Goal: Task Accomplishment & Management: Manage account settings

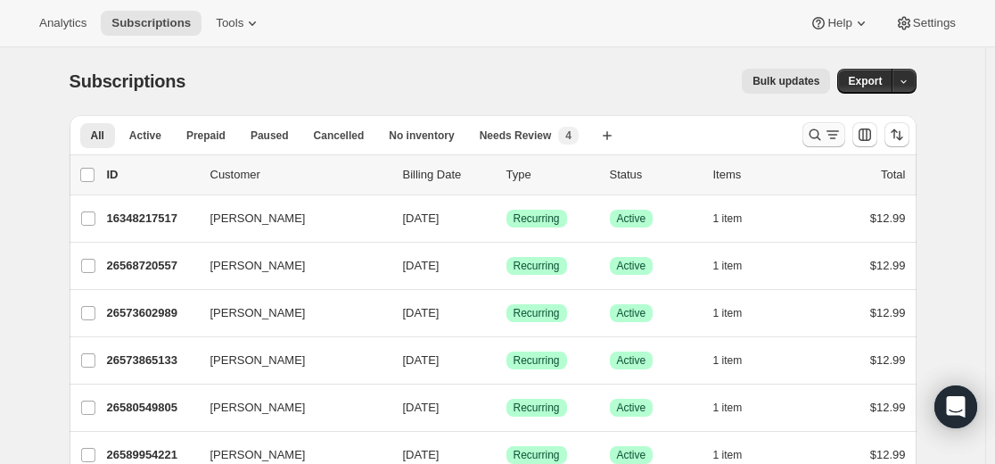
click at [592, 135] on icon "Search and filter results" at bounding box center [815, 135] width 12 height 12
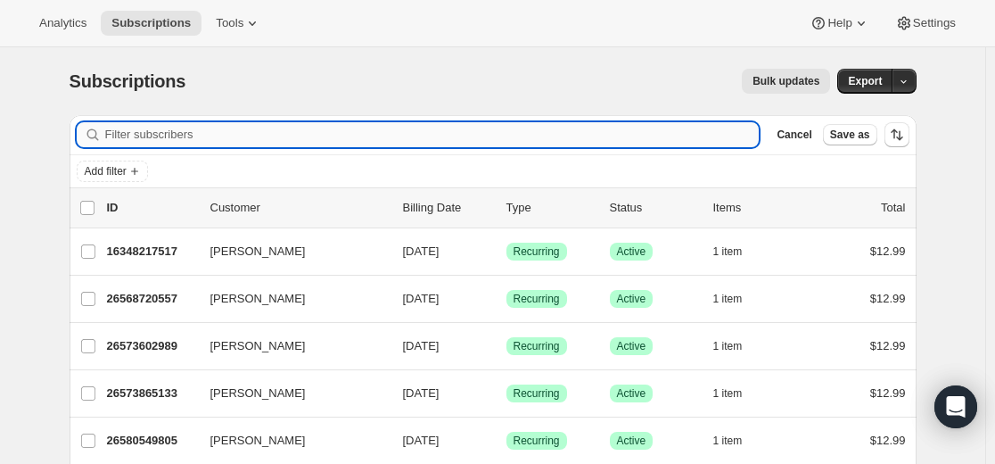
click at [592, 130] on input "Filter subscribers" at bounding box center [432, 134] width 655 height 25
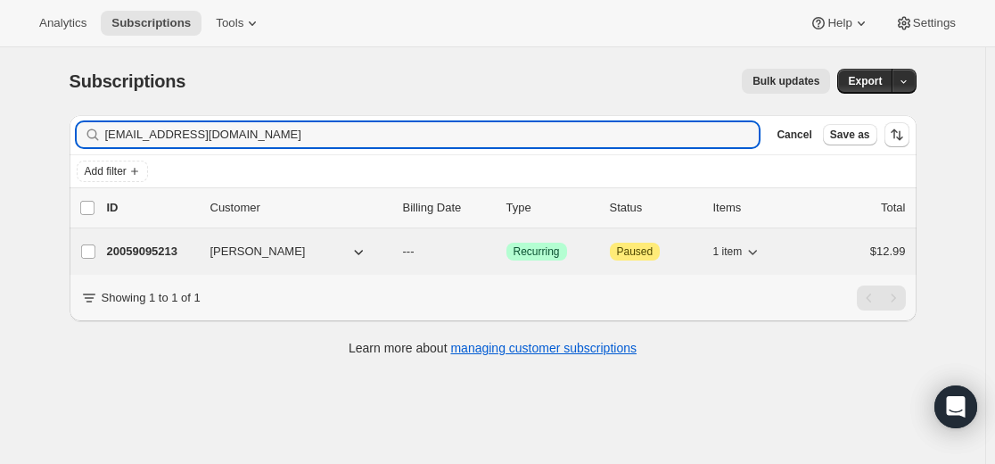
type input "rupamede@gmail.com"
click at [161, 253] on p "20059095213" at bounding box center [151, 252] width 89 height 18
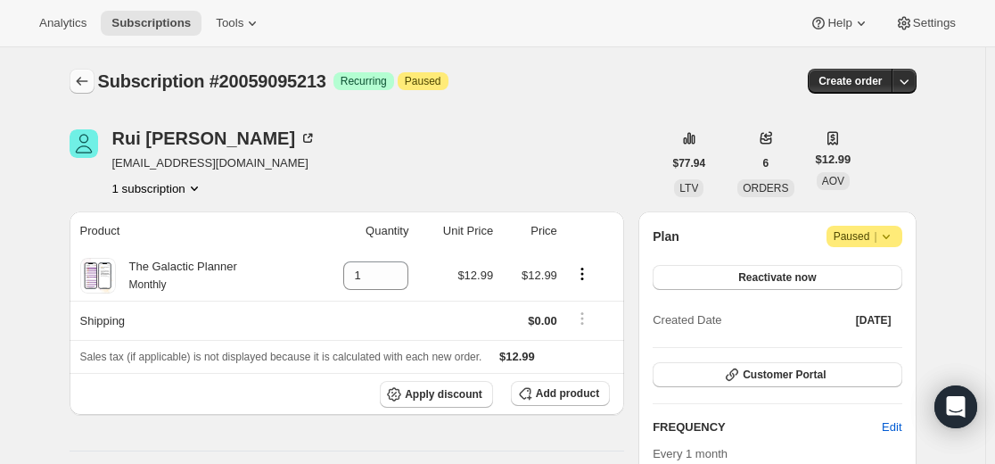
click at [91, 73] on icon "Subscriptions" at bounding box center [82, 81] width 18 height 18
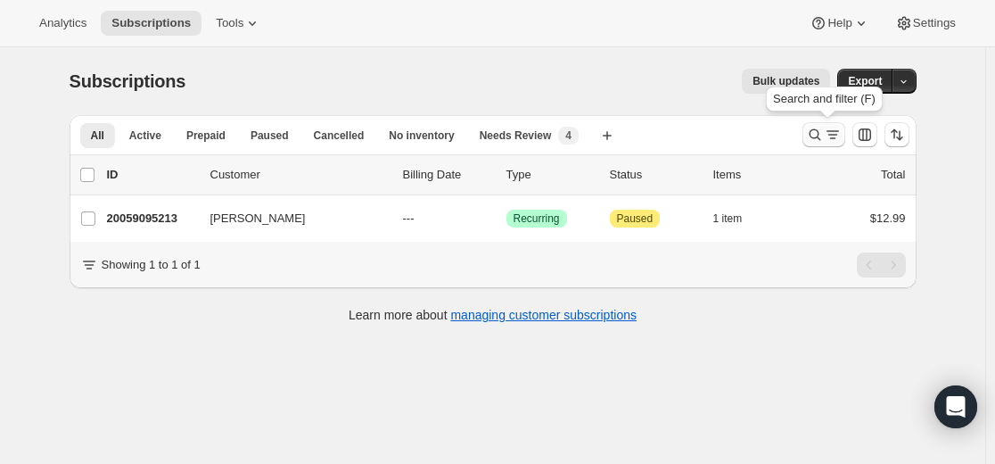
click at [592, 130] on icon "Search and filter results" at bounding box center [815, 135] width 18 height 18
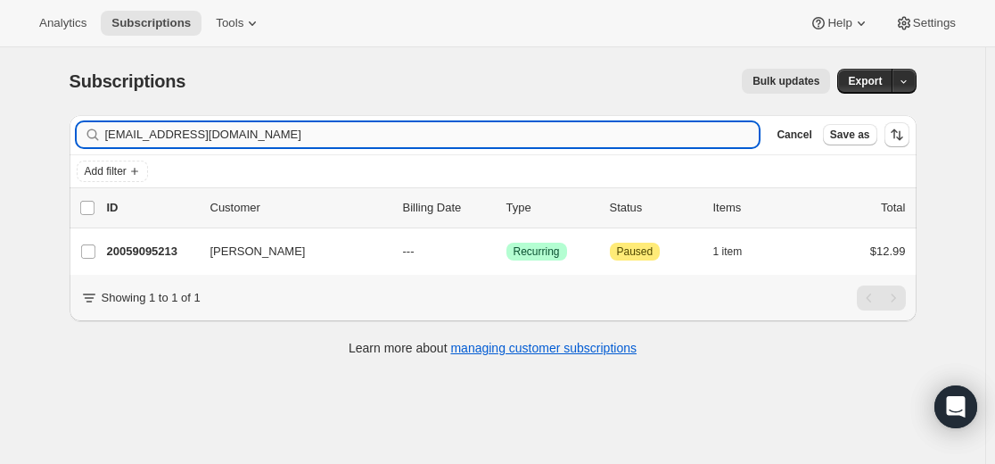
click at [592, 131] on input "rupamede@gmail.com" at bounding box center [432, 134] width 655 height 25
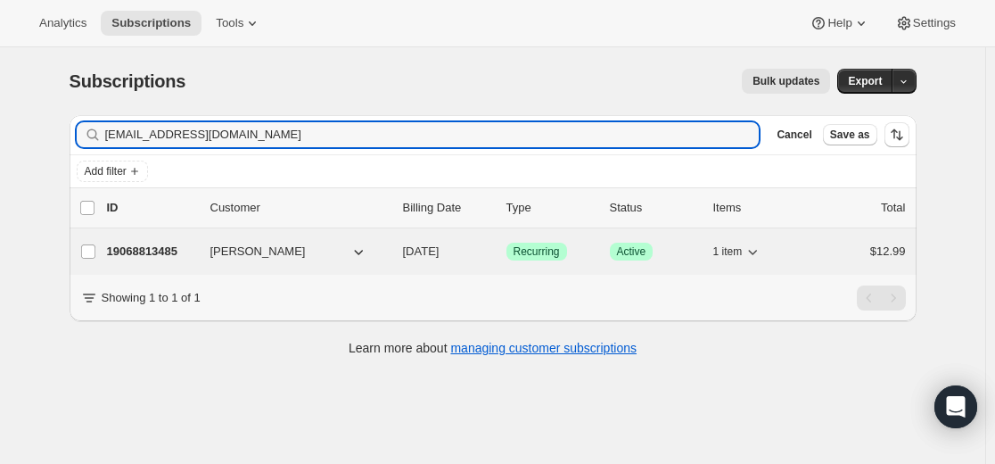
type input "ckfeather6@gmail.com"
click at [181, 252] on p "19068813485" at bounding box center [151, 252] width 89 height 18
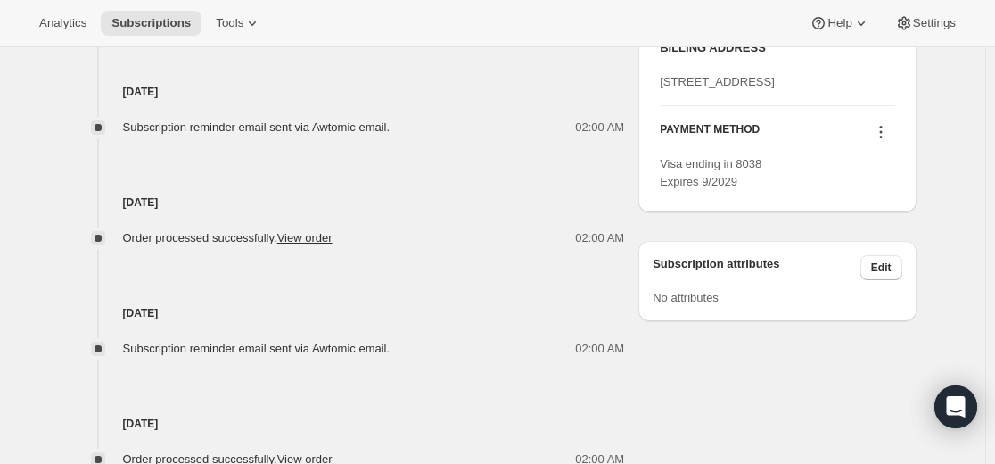
scroll to position [892, 0]
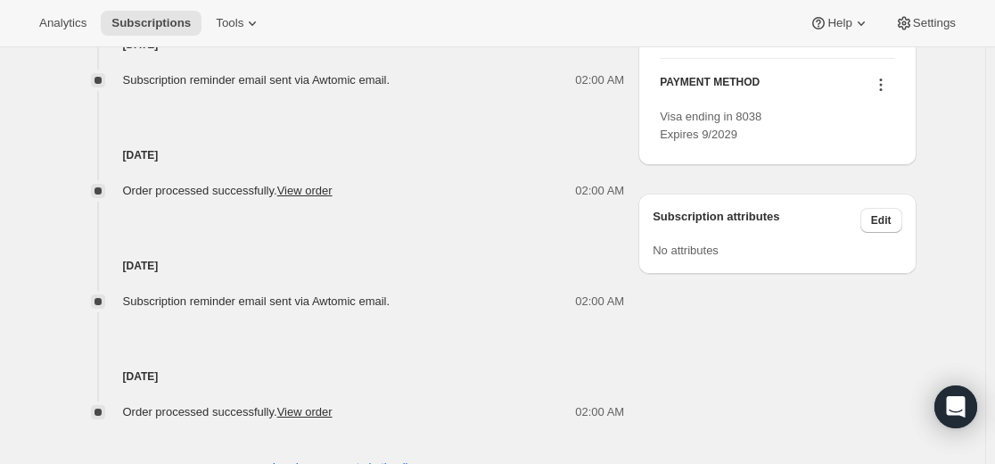
click at [592, 94] on icon at bounding box center [881, 85] width 18 height 18
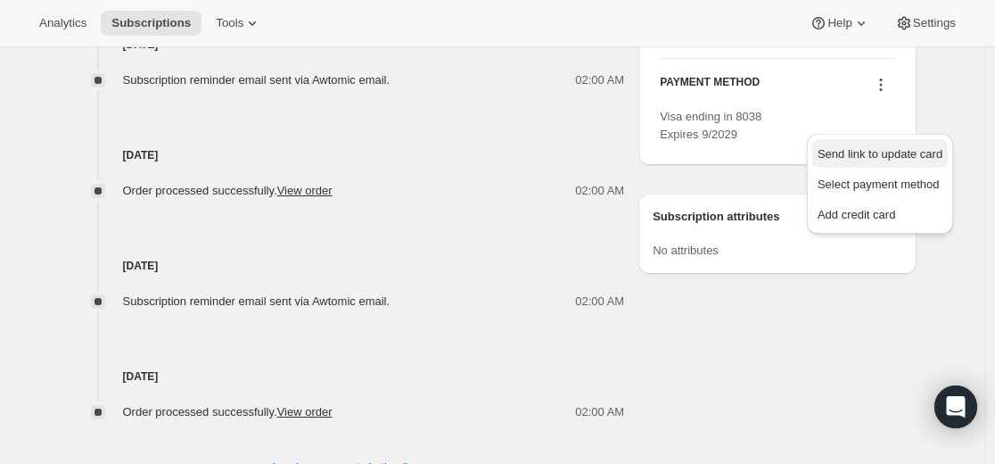
click at [592, 158] on span "Send link to update card" at bounding box center [880, 153] width 125 height 13
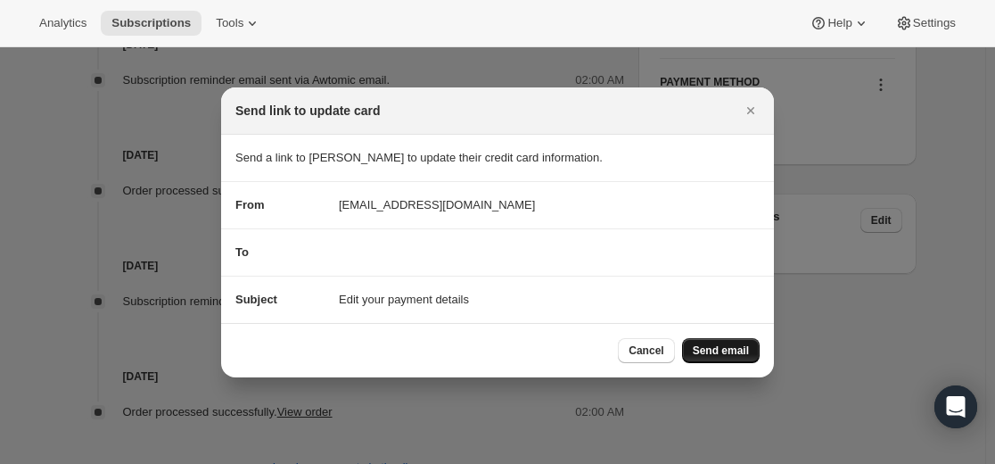
click at [592, 351] on span "Send email" at bounding box center [721, 350] width 56 height 14
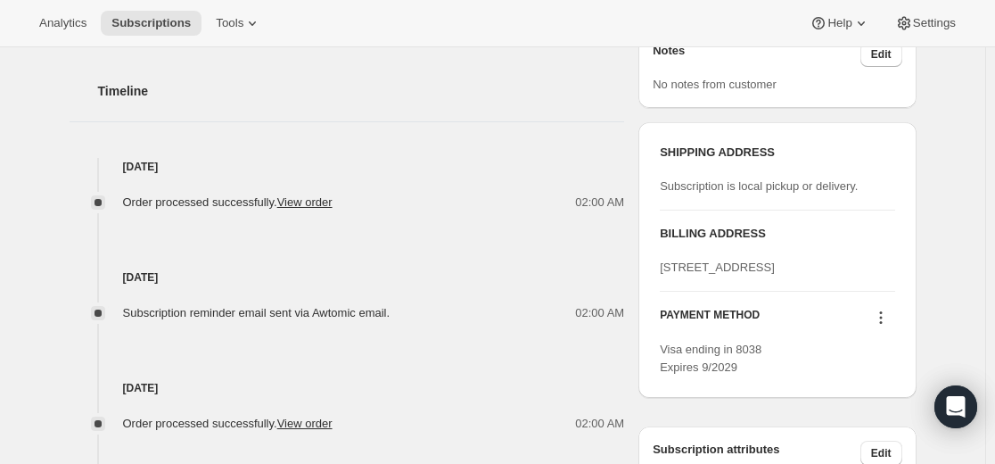
scroll to position [772, 0]
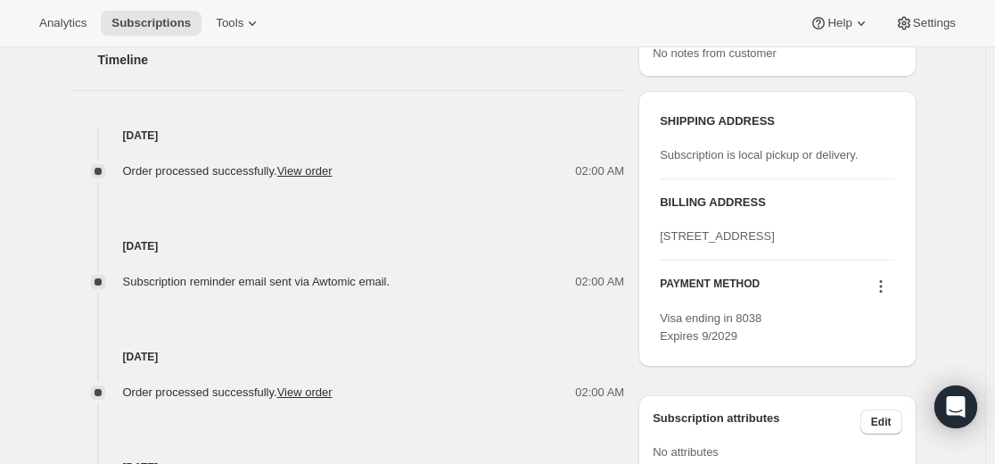
click at [592, 288] on icon at bounding box center [881, 286] width 3 height 3
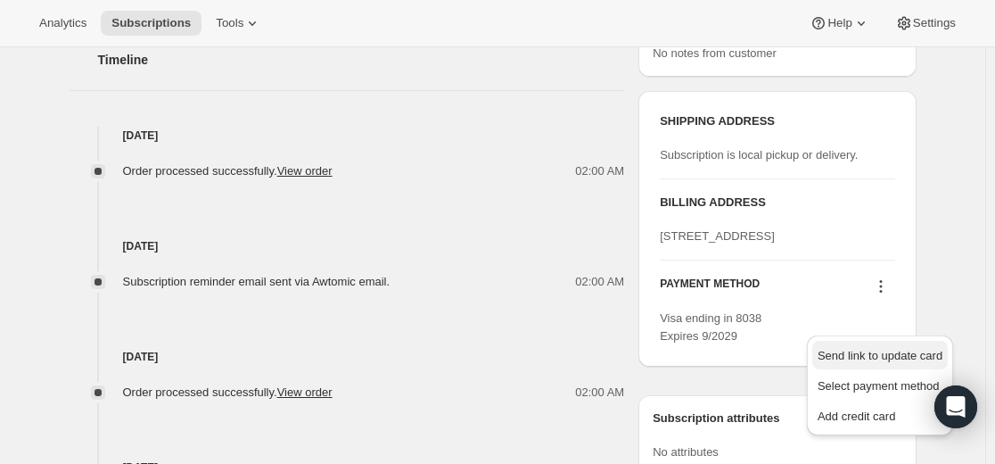
click at [592, 358] on span "Send link to update card" at bounding box center [880, 355] width 125 height 13
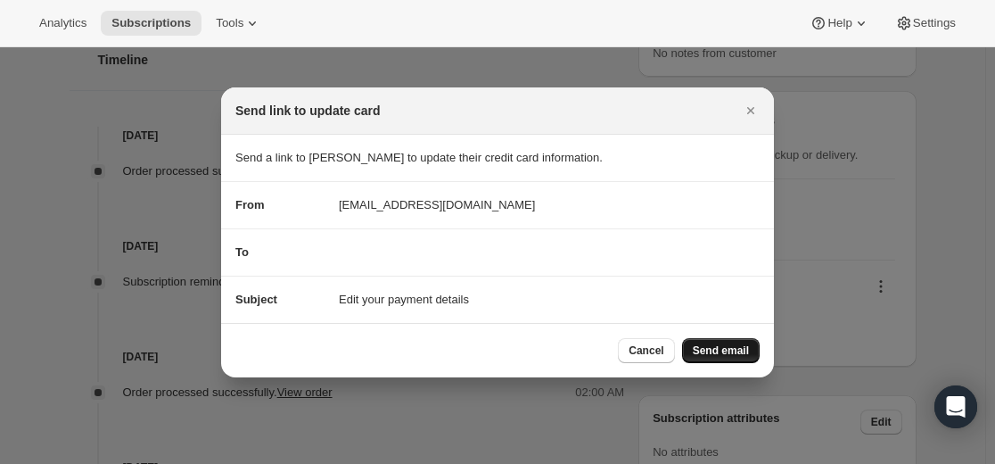
click at [592, 350] on span "Send email" at bounding box center [721, 350] width 56 height 14
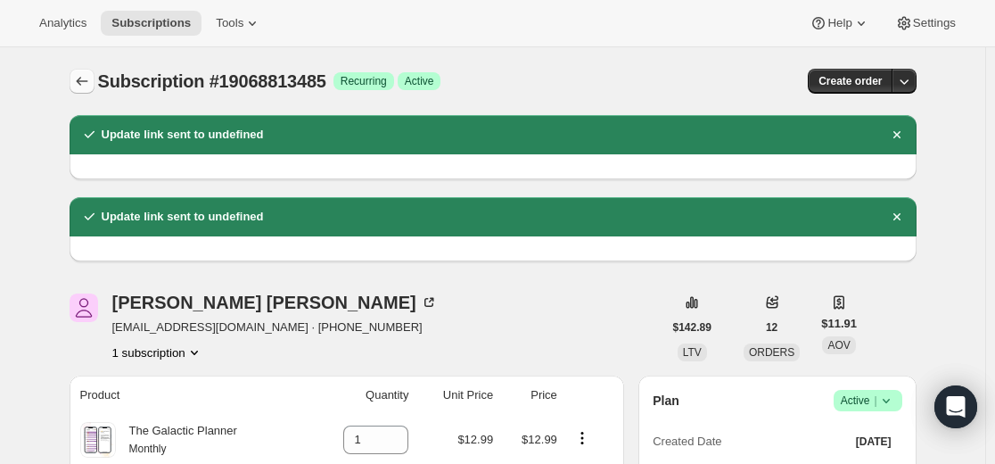
click at [89, 81] on icon "Subscriptions" at bounding box center [82, 81] width 18 height 18
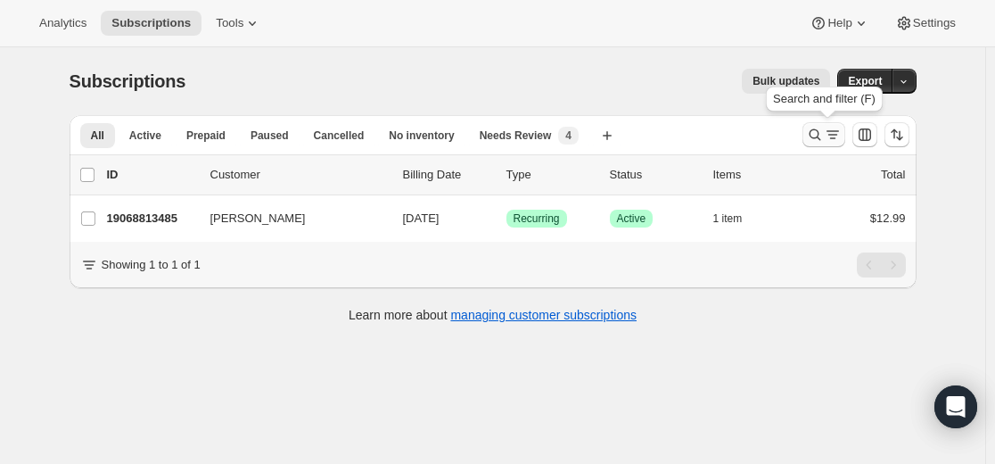
click at [592, 136] on icon "Search and filter results" at bounding box center [815, 135] width 18 height 18
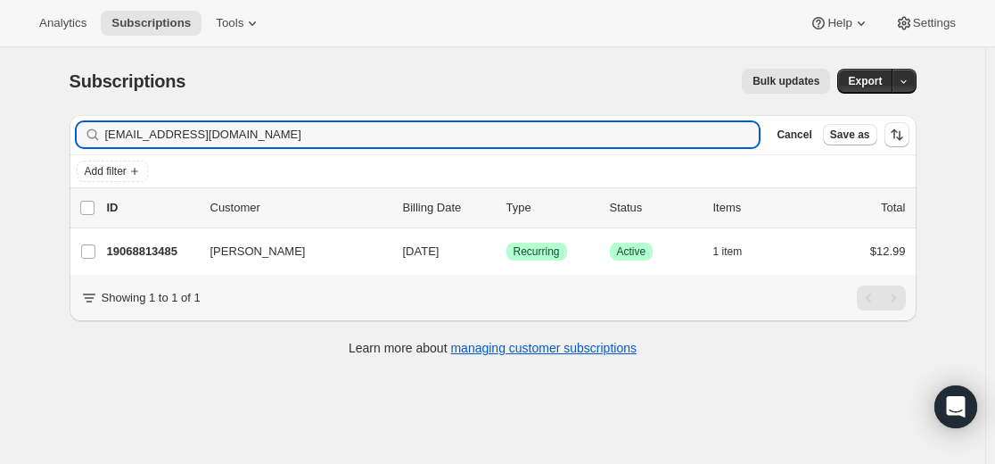
click at [582, 147] on div "Filter subscribers ckfeather6@gmail.com Clear Cancel Save as" at bounding box center [493, 134] width 847 height 39
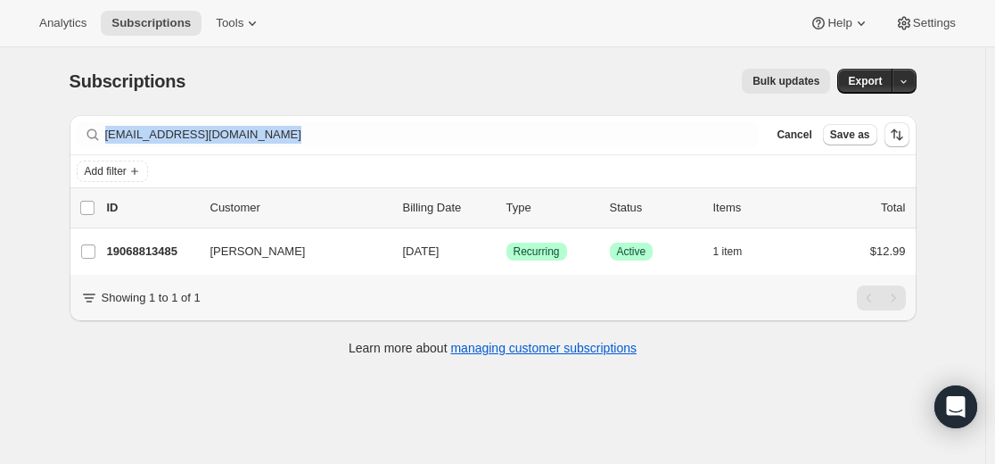
click at [582, 147] on div "Filter subscribers ckfeather6@gmail.com Clear Cancel Save as" at bounding box center [493, 134] width 847 height 39
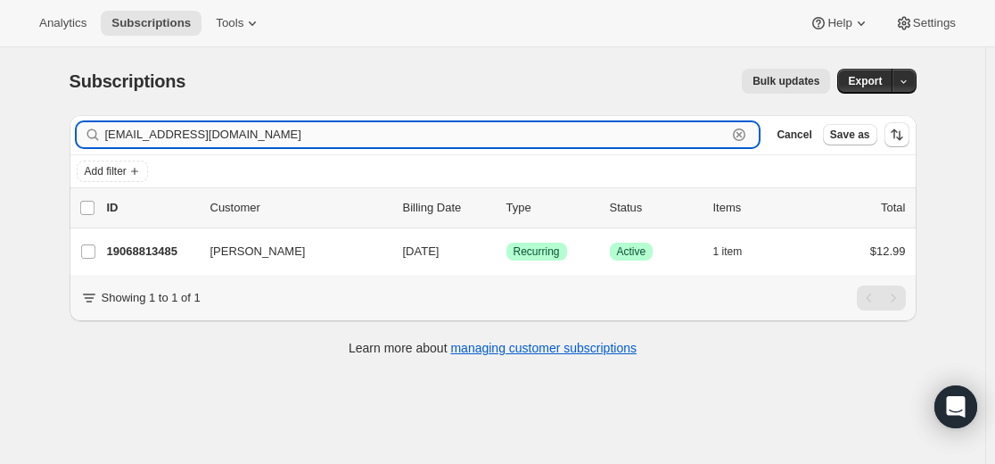
click at [590, 135] on input "ckfeather6@gmail.com" at bounding box center [416, 134] width 623 height 25
paste input "ninthavatar@yahoo"
type input "[EMAIL_ADDRESS][DOMAIN_NAME]"
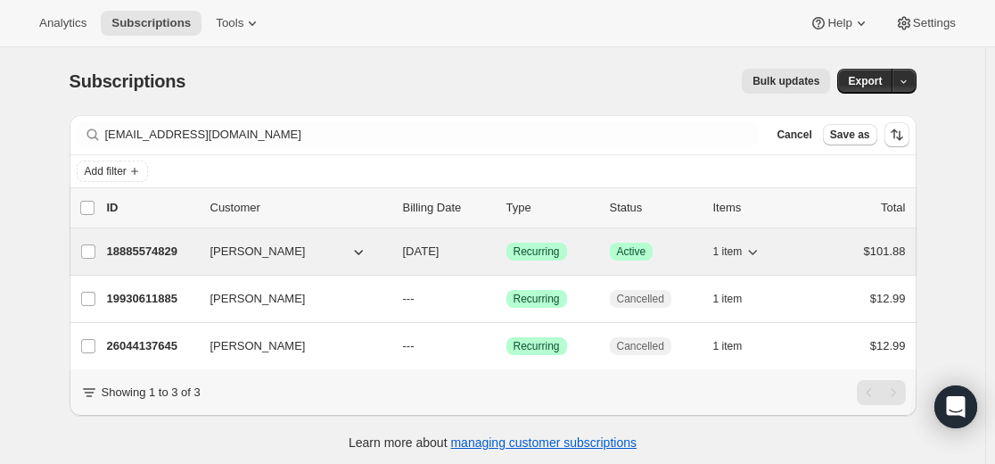
click at [169, 252] on p "18885574829" at bounding box center [151, 252] width 89 height 18
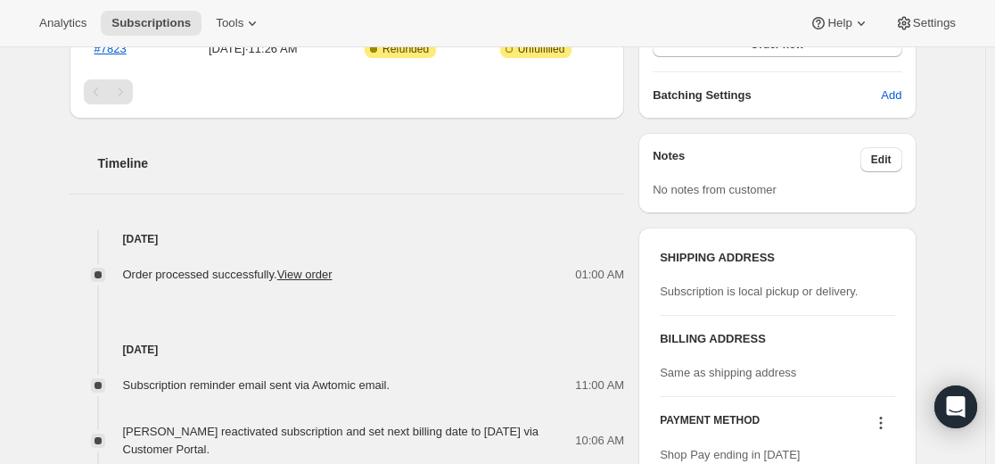
scroll to position [446, 0]
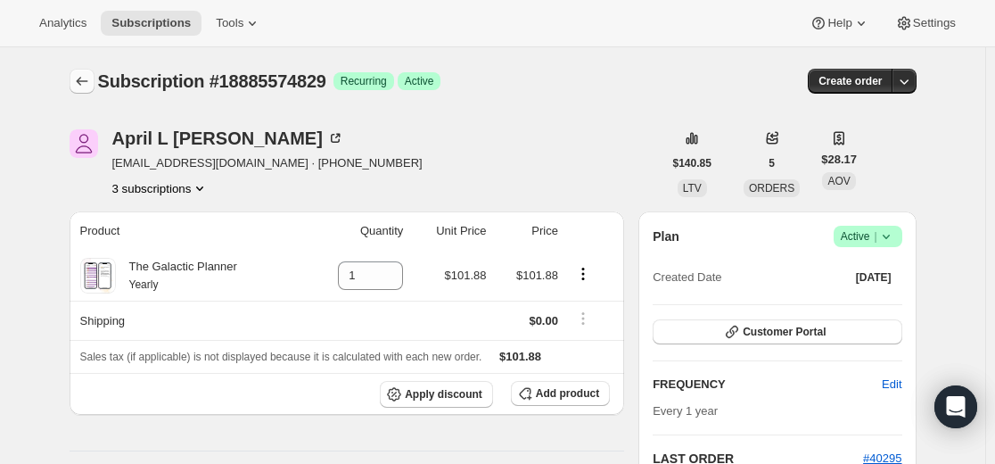
click at [86, 80] on icon "Subscriptions" at bounding box center [82, 81] width 18 height 18
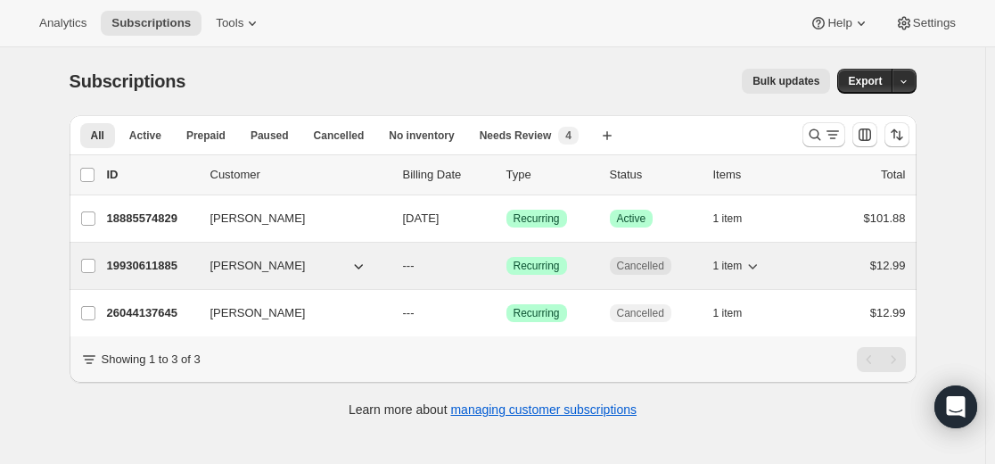
click at [169, 267] on p "19930611885" at bounding box center [151, 266] width 89 height 18
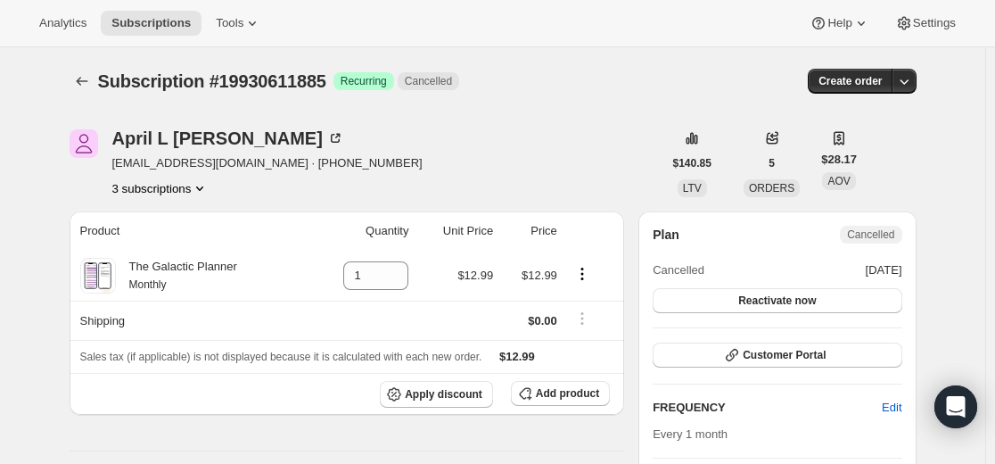
click at [199, 188] on button "3 subscriptions" at bounding box center [160, 188] width 97 height 18
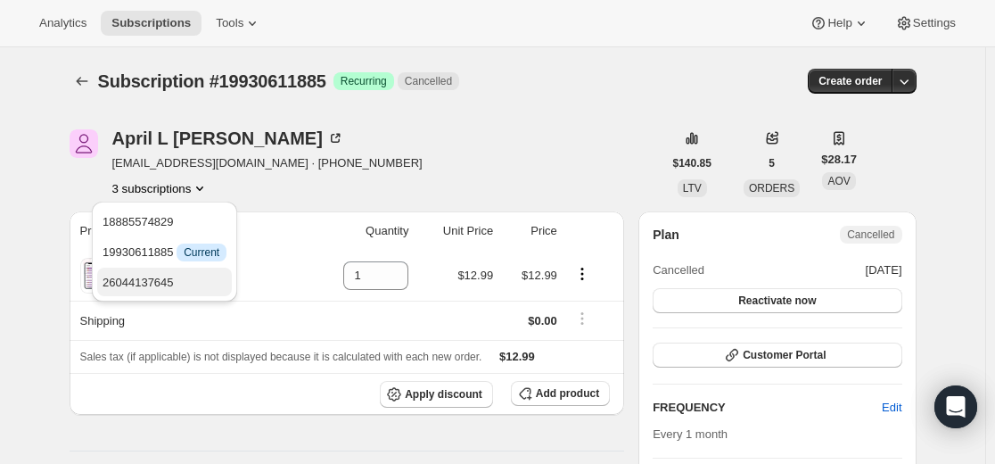
click at [194, 290] on span "26044137645" at bounding box center [165, 283] width 124 height 18
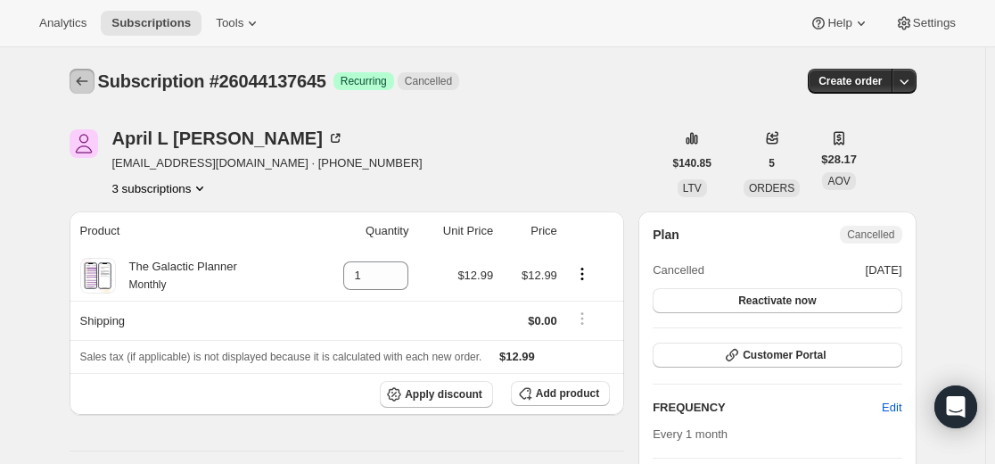
click at [87, 78] on icon "Subscriptions" at bounding box center [82, 81] width 18 height 18
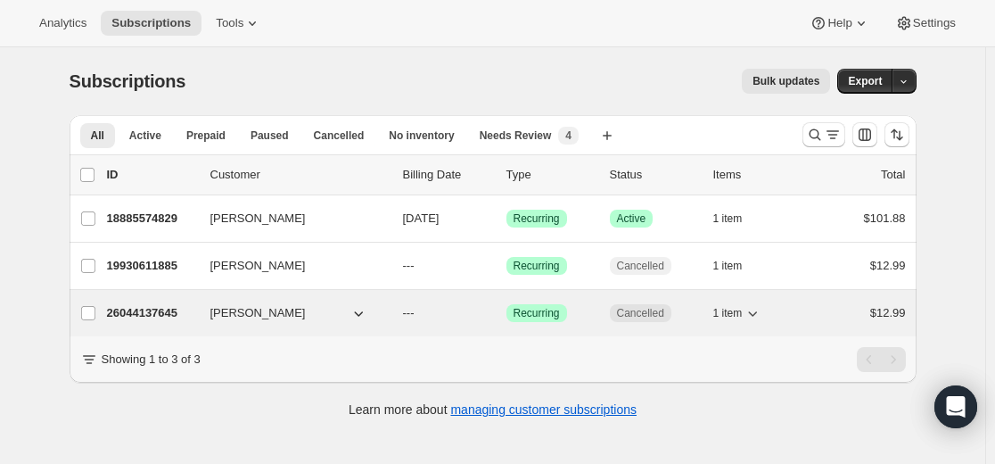
click at [165, 312] on p "26044137645" at bounding box center [151, 313] width 89 height 18
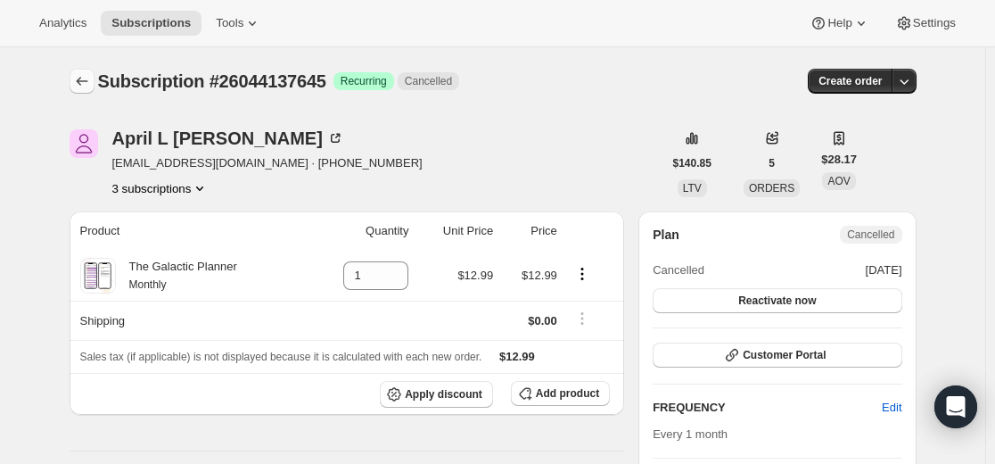
click at [77, 80] on icon "Subscriptions" at bounding box center [82, 81] width 18 height 18
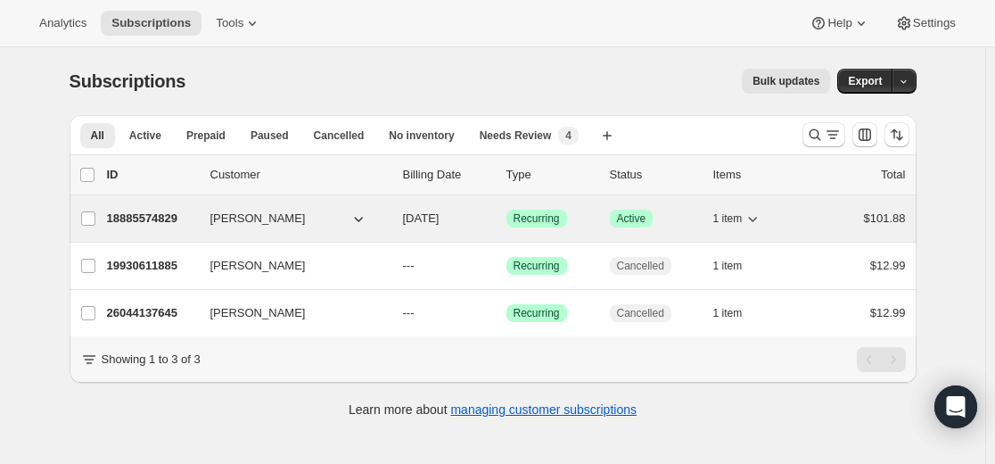
click at [174, 217] on p "18885574829" at bounding box center [151, 219] width 89 height 18
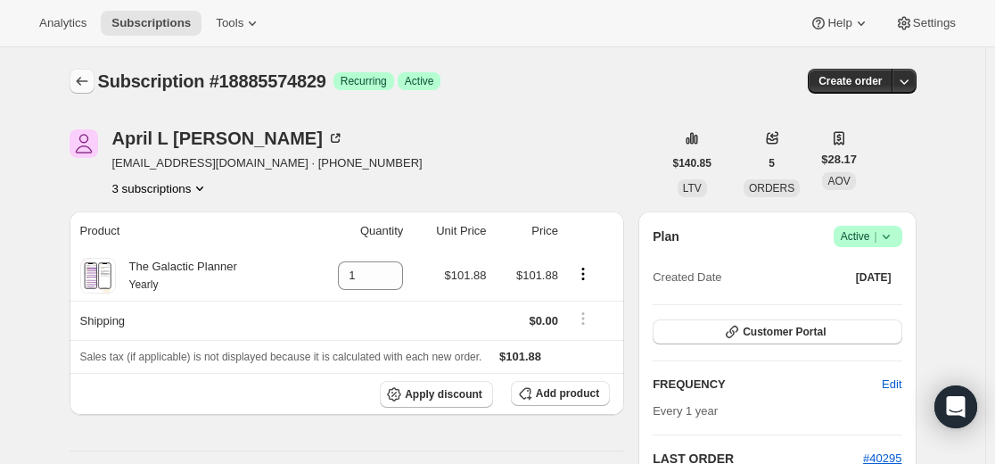
click at [83, 83] on icon "Subscriptions" at bounding box center [82, 81] width 18 height 18
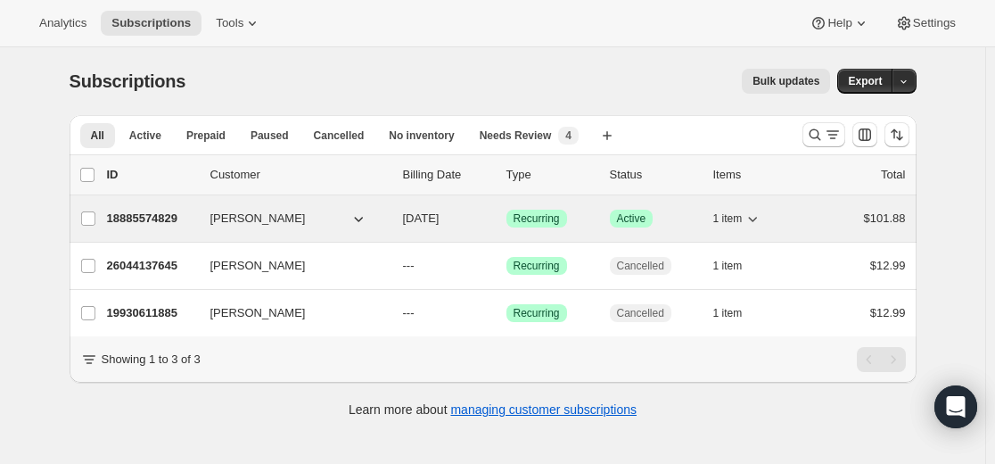
click at [166, 217] on p "18885574829" at bounding box center [151, 219] width 89 height 18
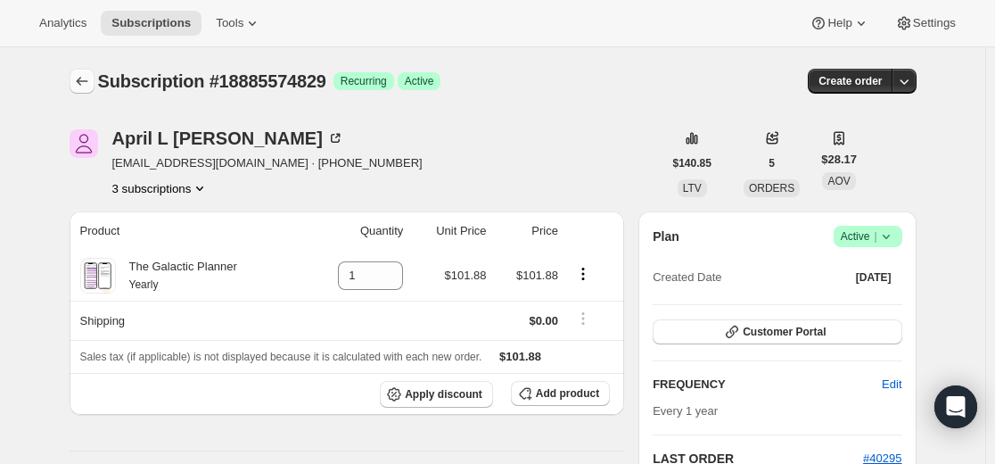
click at [77, 73] on icon "Subscriptions" at bounding box center [82, 81] width 18 height 18
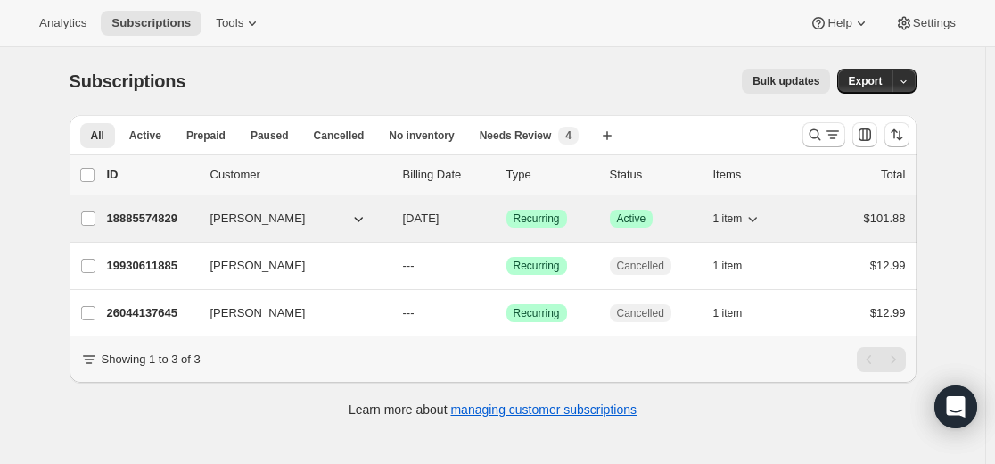
click at [156, 219] on p "18885574829" at bounding box center [151, 219] width 89 height 18
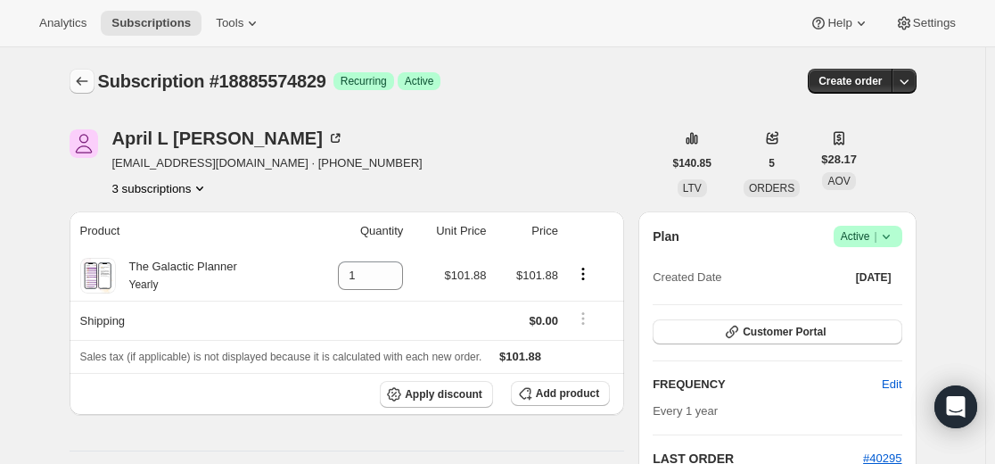
click at [95, 75] on button "Subscriptions" at bounding box center [82, 81] width 25 height 25
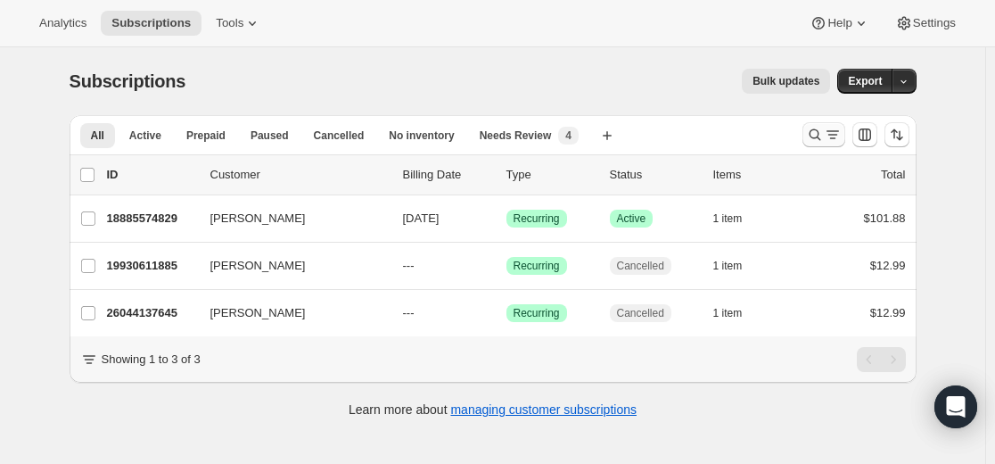
click at [817, 135] on icon "Search and filter results" at bounding box center [815, 135] width 18 height 18
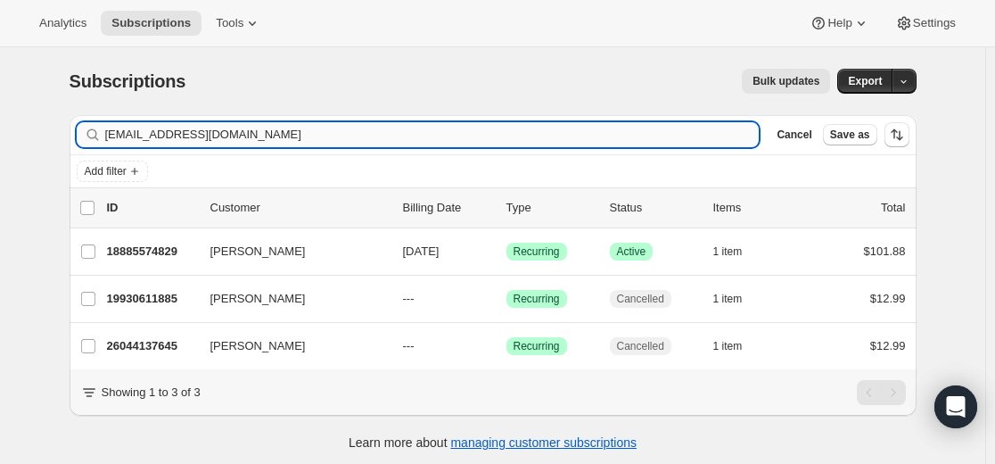
click at [583, 130] on input "[EMAIL_ADDRESS][DOMAIN_NAME]" at bounding box center [432, 134] width 655 height 25
click at [583, 131] on input "[EMAIL_ADDRESS][DOMAIN_NAME]" at bounding box center [432, 134] width 655 height 25
type input "[PERSON_NAME][EMAIL_ADDRESS][DOMAIN_NAME]"
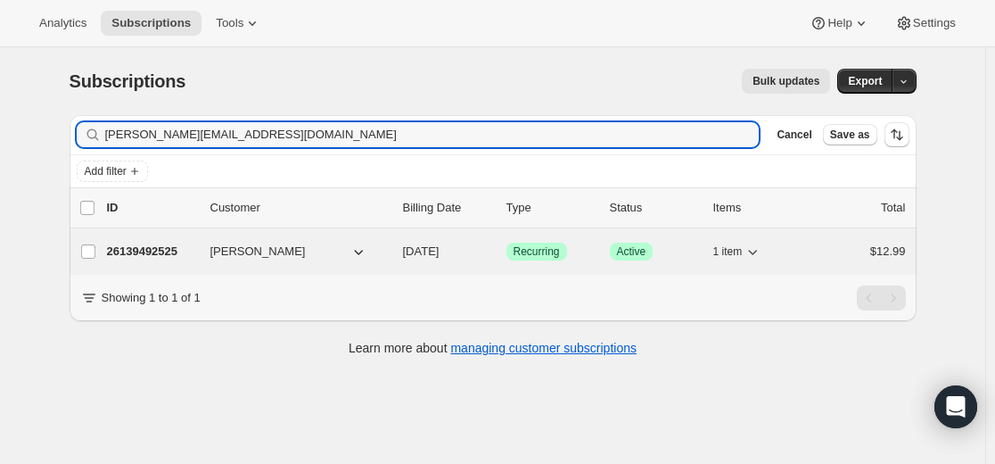
click at [162, 253] on p "26139492525" at bounding box center [151, 252] width 89 height 18
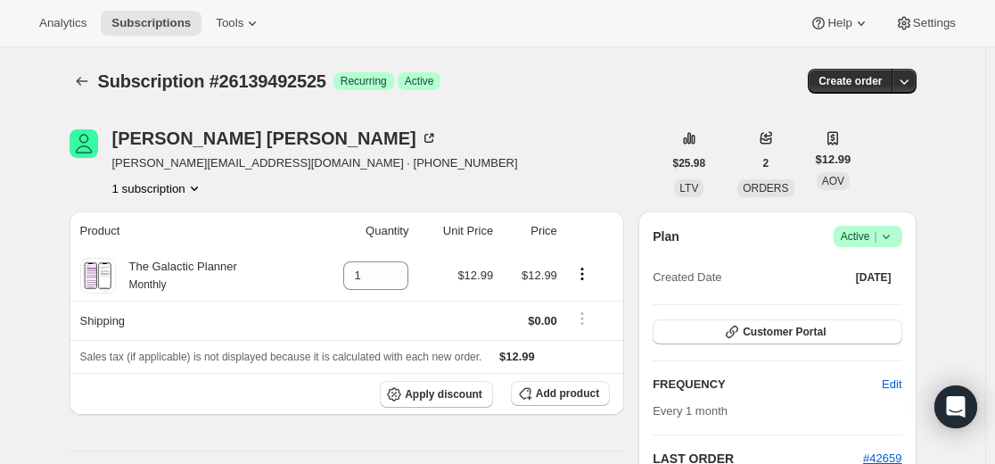
click at [896, 233] on icon at bounding box center [887, 236] width 18 height 18
click at [881, 310] on span "Cancel subscription" at bounding box center [865, 302] width 101 height 18
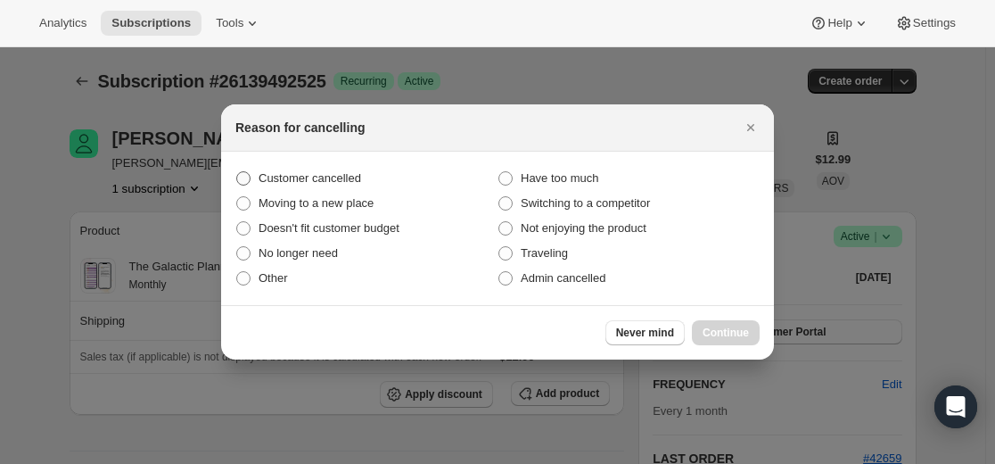
drag, startPoint x: 319, startPoint y: 179, endPoint x: 328, endPoint y: 181, distance: 9.1
click at [324, 179] on span "Customer cancelled" at bounding box center [310, 177] width 103 height 13
click at [348, 184] on span "Customer cancelled" at bounding box center [310, 177] width 103 height 13
click at [237, 172] on input "Customer cancelled" at bounding box center [236, 171] width 1 height 1
radio input "true"
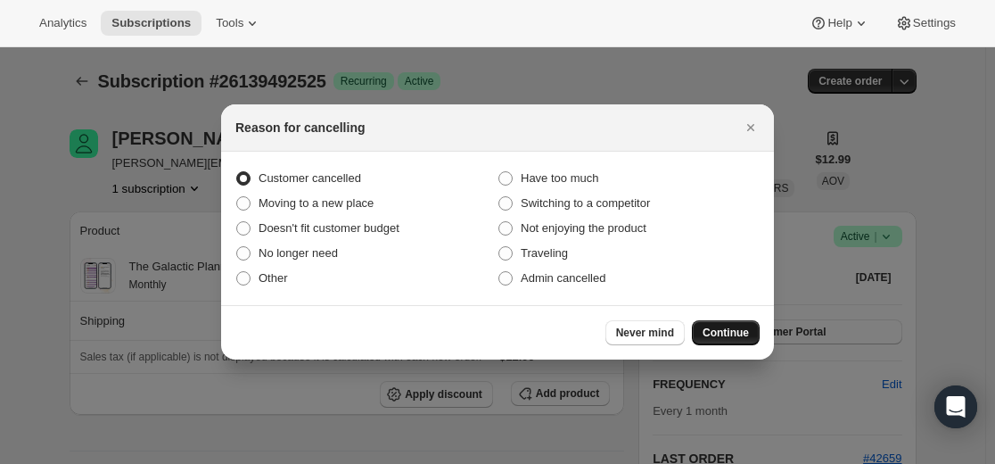
click at [710, 334] on span "Continue" at bounding box center [726, 333] width 46 height 14
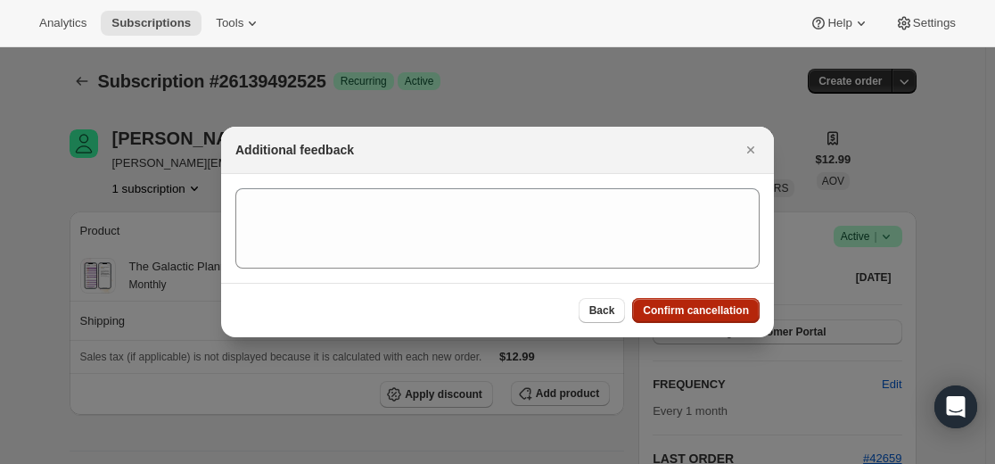
click at [711, 310] on span "Confirm cancellation" at bounding box center [696, 310] width 106 height 14
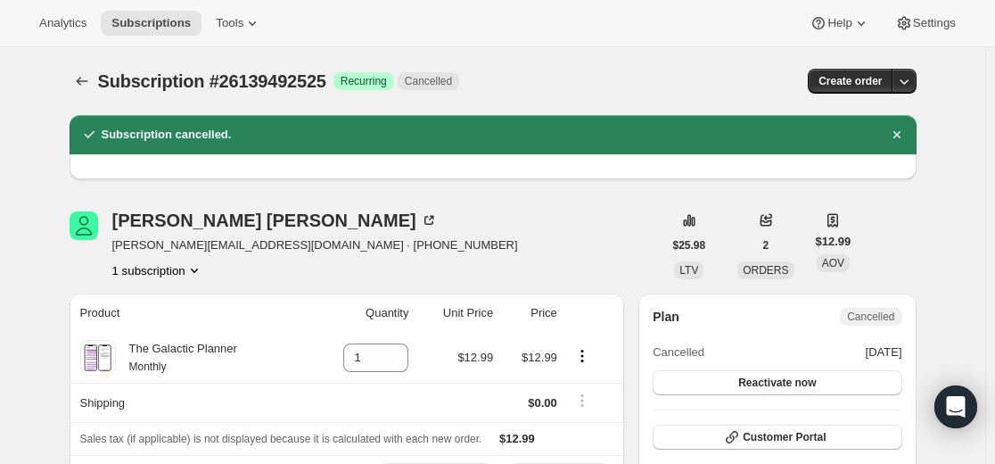
drag, startPoint x: 101, startPoint y: 87, endPoint x: 112, endPoint y: 100, distance: 17.1
click at [98, 87] on div at bounding box center [84, 81] width 29 height 25
click at [76, 81] on button "Subscriptions" at bounding box center [82, 81] width 25 height 25
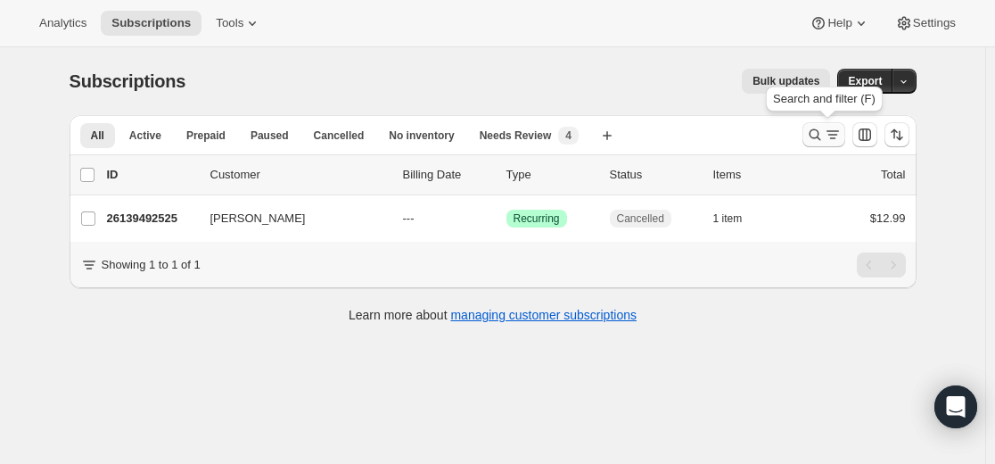
click at [821, 132] on icon "Search and filter results" at bounding box center [815, 135] width 12 height 12
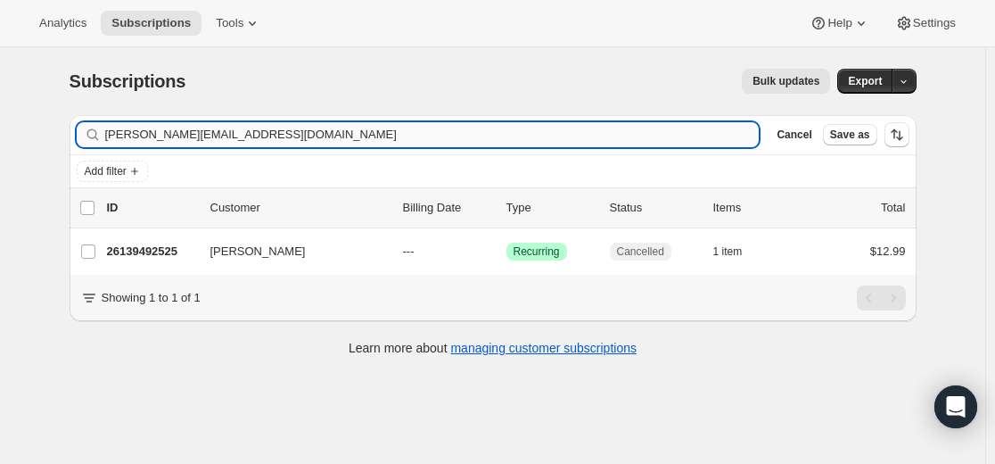
click at [620, 130] on input "[PERSON_NAME][EMAIL_ADDRESS][DOMAIN_NAME]" at bounding box center [432, 134] width 655 height 25
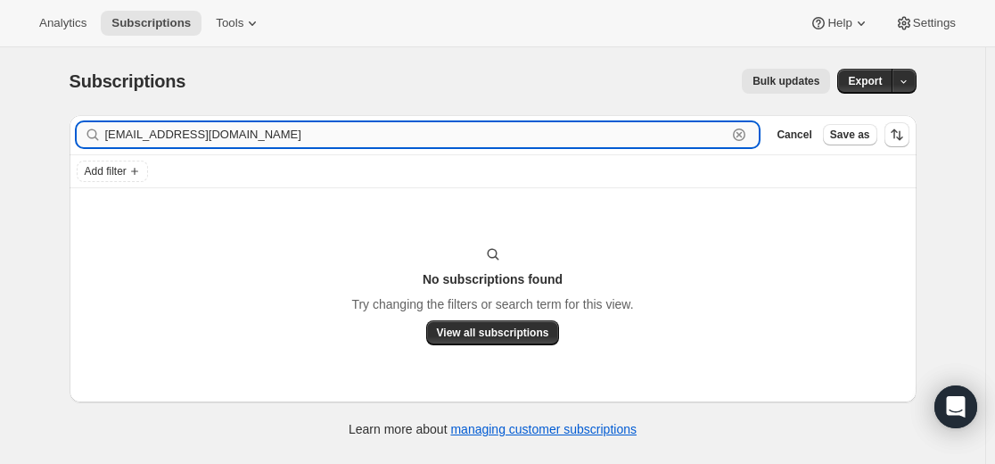
click at [180, 134] on input "[EMAIL_ADDRESS][DOMAIN_NAME]" at bounding box center [416, 134] width 623 height 25
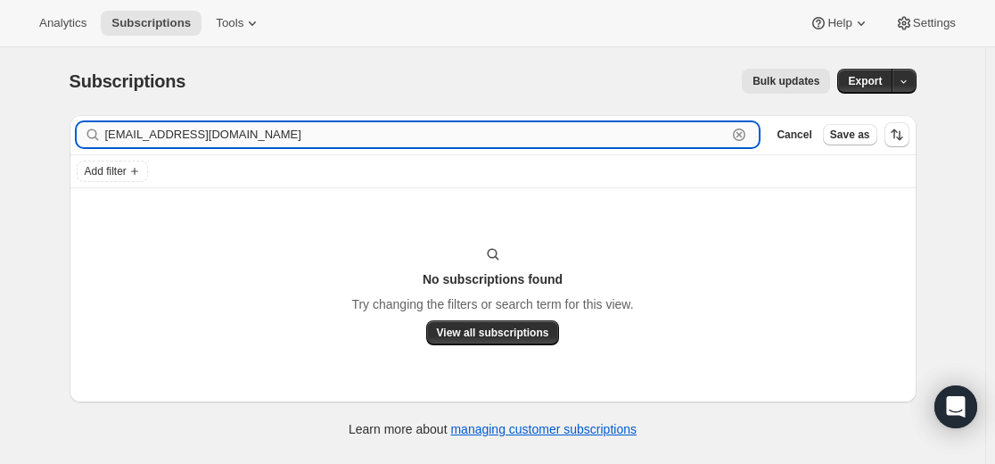
paste input "[EMAIL_ADDRESS]"
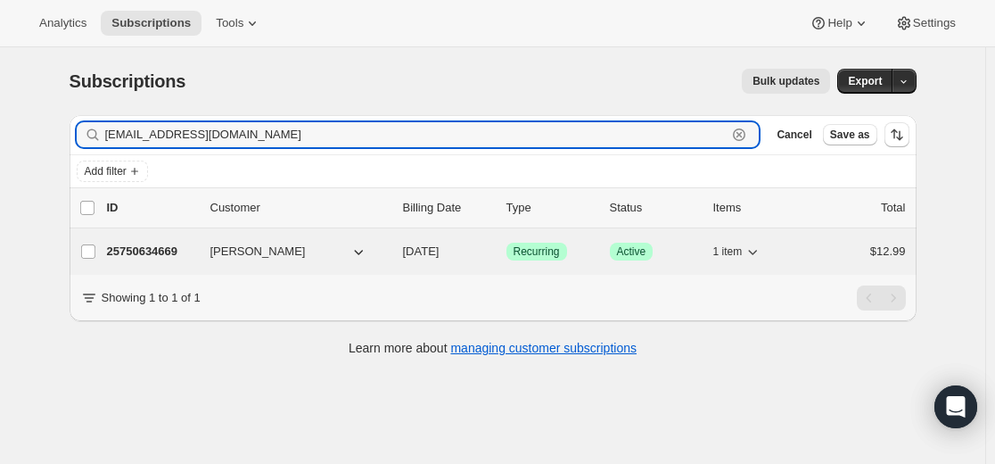
type input "[EMAIL_ADDRESS][DOMAIN_NAME]"
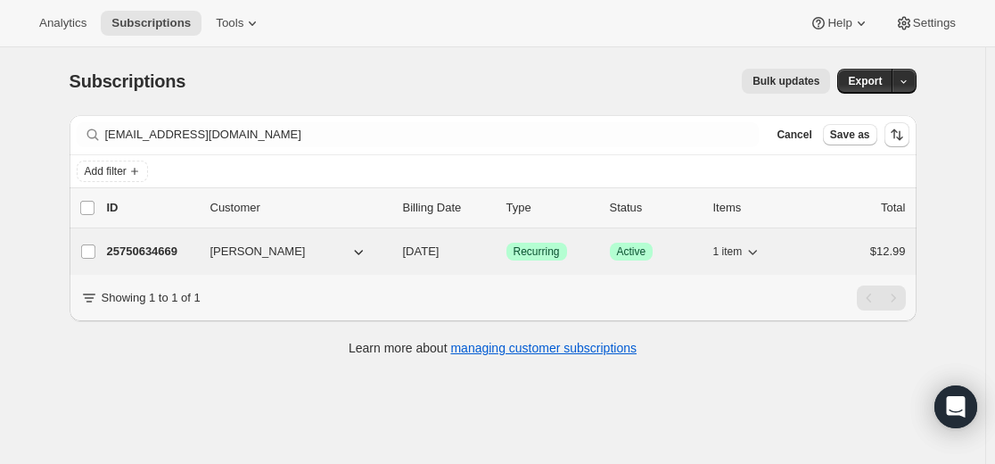
click at [156, 252] on p "25750634669" at bounding box center [151, 252] width 89 height 18
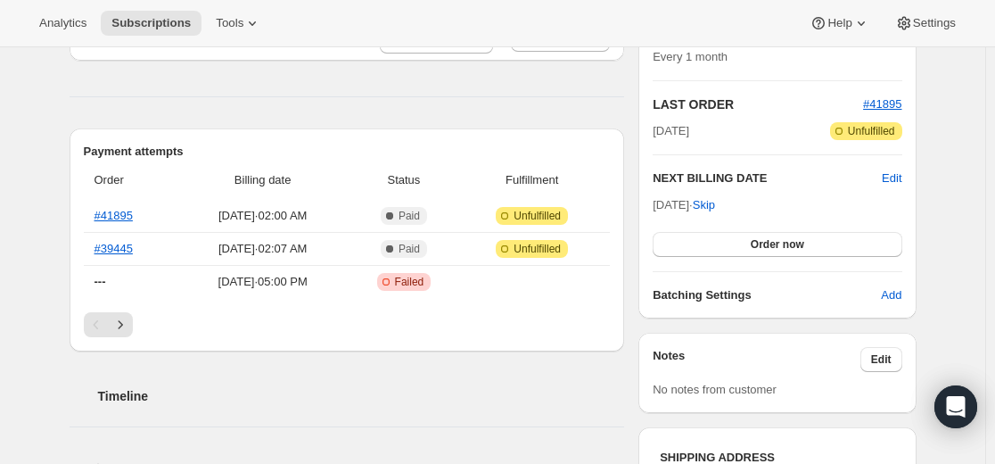
scroll to position [357, 0]
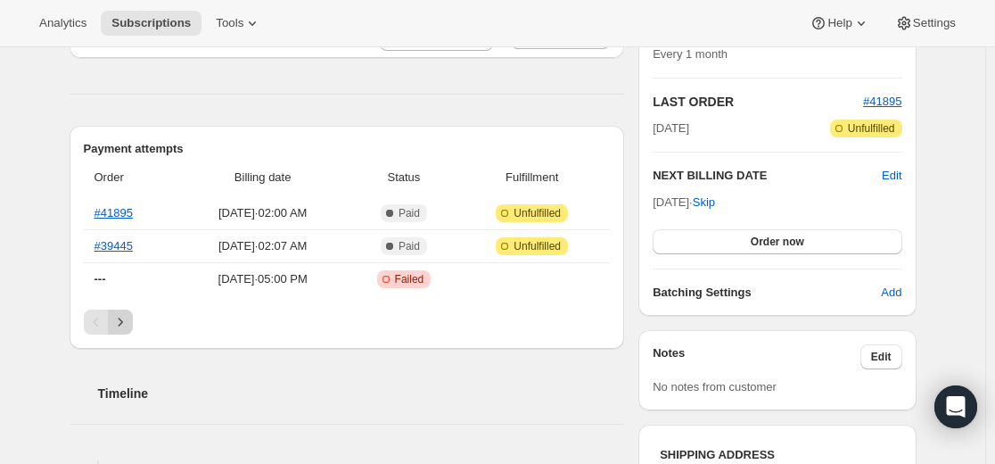
click at [129, 324] on icon "Next" at bounding box center [121, 322] width 18 height 18
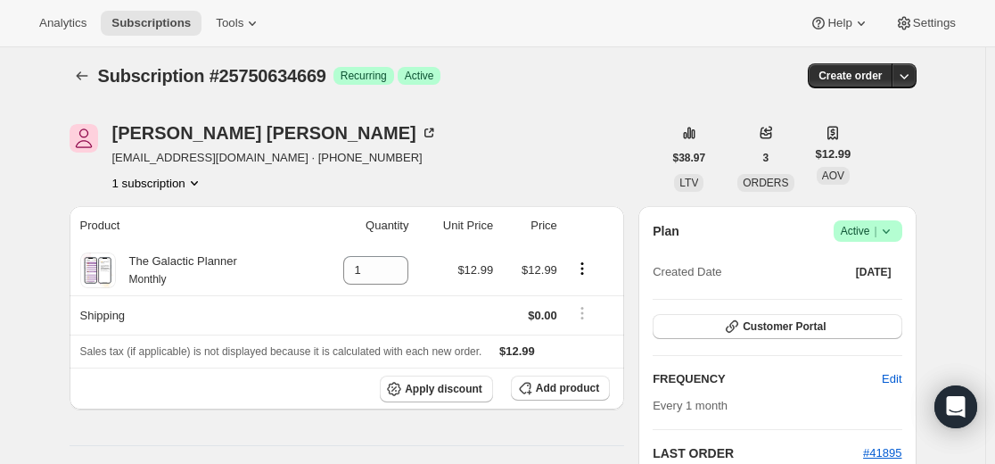
scroll to position [0, 0]
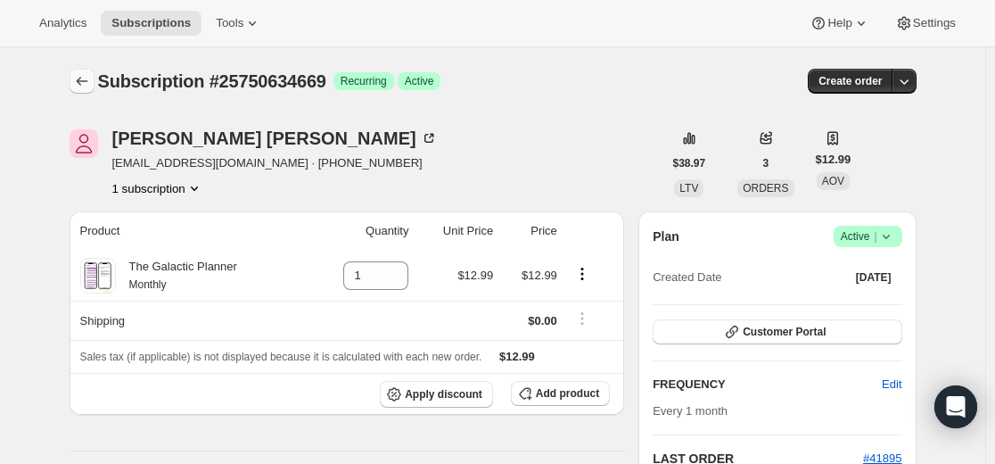
click at [81, 81] on icon "Subscriptions" at bounding box center [82, 81] width 12 height 9
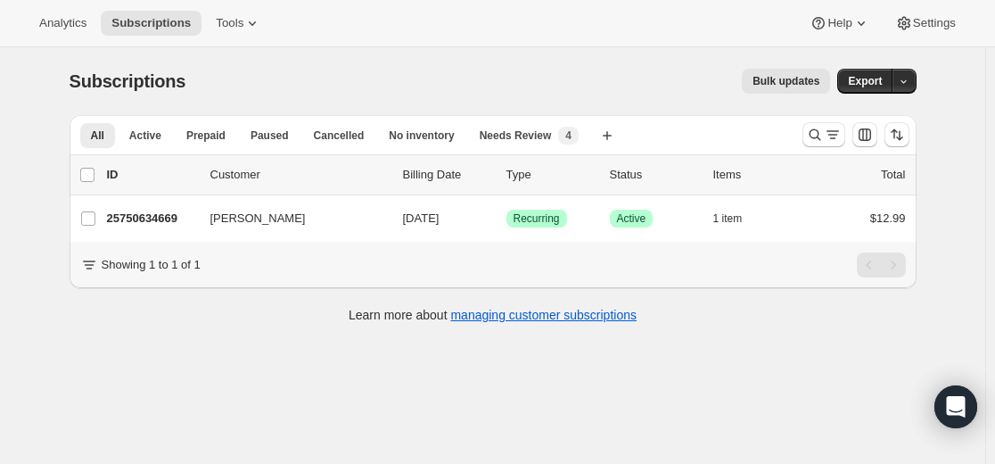
click at [602, 276] on div "Showing 1 to 1 of 1" at bounding box center [493, 264] width 826 height 25
click at [820, 137] on icon "Search and filter results" at bounding box center [815, 135] width 18 height 18
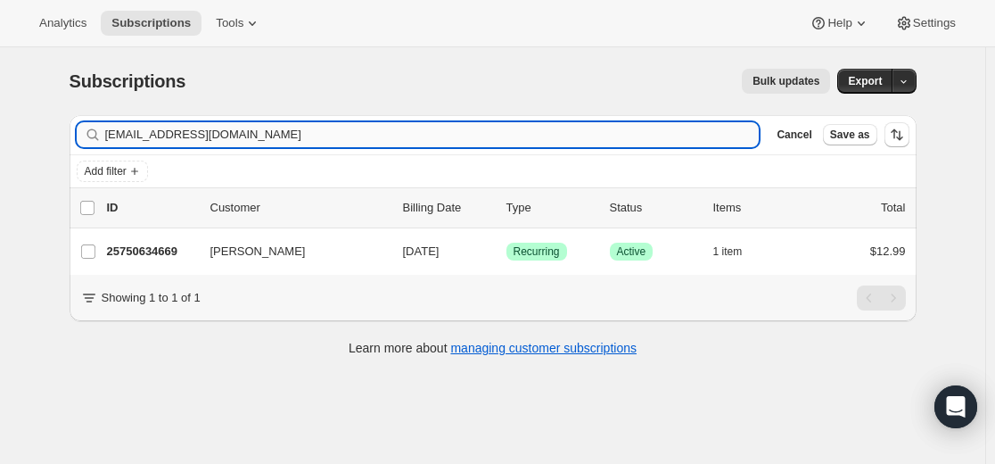
click at [572, 135] on input "[EMAIL_ADDRESS][DOMAIN_NAME]" at bounding box center [432, 134] width 655 height 25
type input "[EMAIL_ADDRESS][DOMAIN_NAME]"
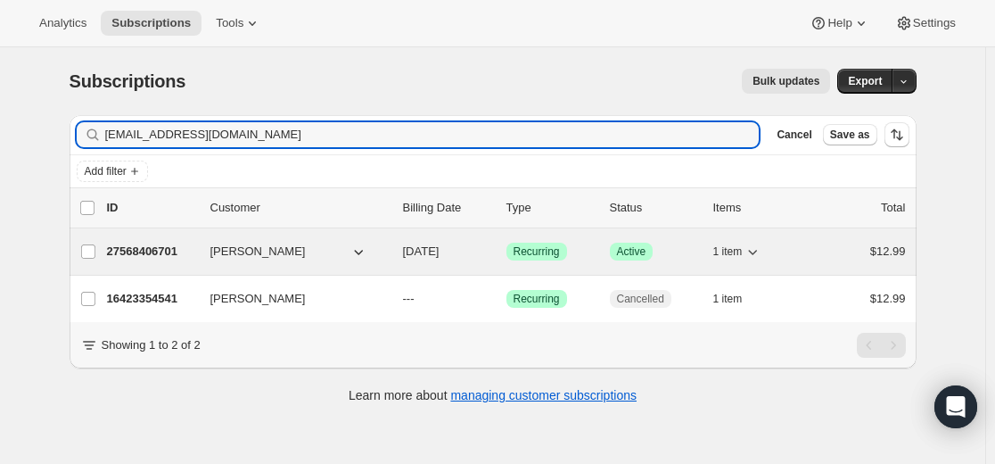
click at [158, 254] on p "27568406701" at bounding box center [151, 252] width 89 height 18
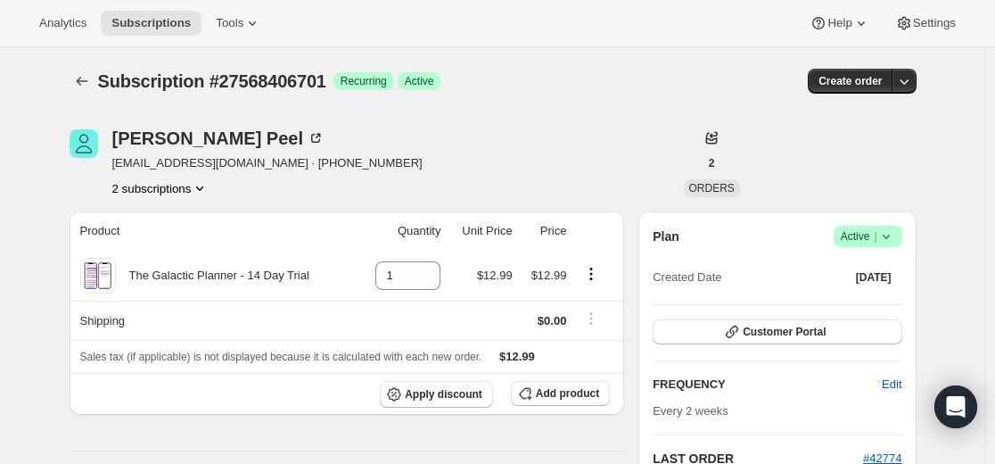
click at [889, 238] on icon at bounding box center [885, 237] width 7 height 4
click at [882, 304] on span "Cancel subscription" at bounding box center [865, 301] width 101 height 13
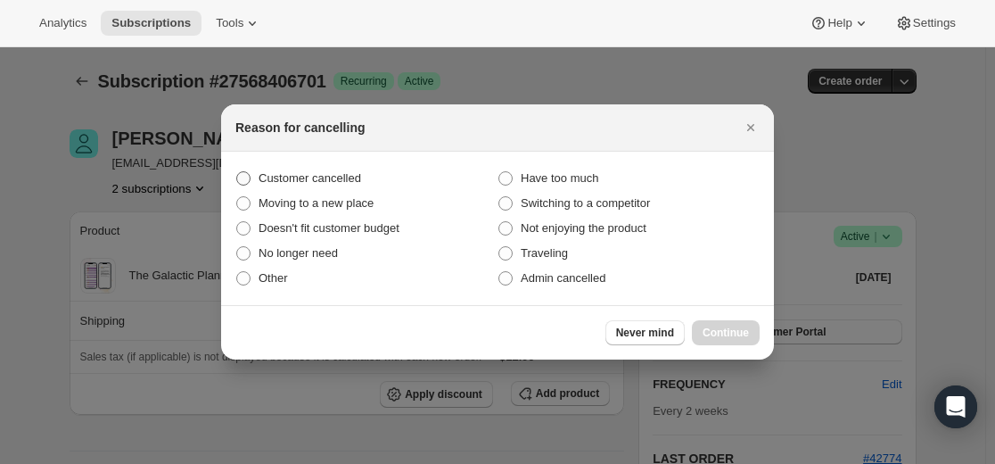
drag, startPoint x: 331, startPoint y: 175, endPoint x: 401, endPoint y: 192, distance: 72.5
click at [331, 176] on span "Customer cancelled" at bounding box center [310, 177] width 103 height 13
click at [237, 172] on input "Customer cancelled" at bounding box center [236, 171] width 1 height 1
radio input "true"
click at [728, 335] on span "Continue" at bounding box center [726, 333] width 46 height 14
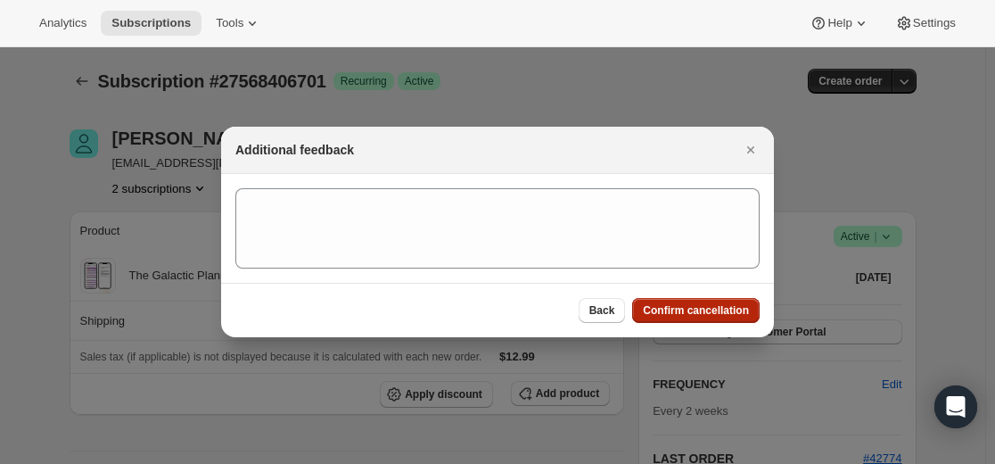
click at [750, 315] on button "Confirm cancellation" at bounding box center [696, 310] width 128 height 25
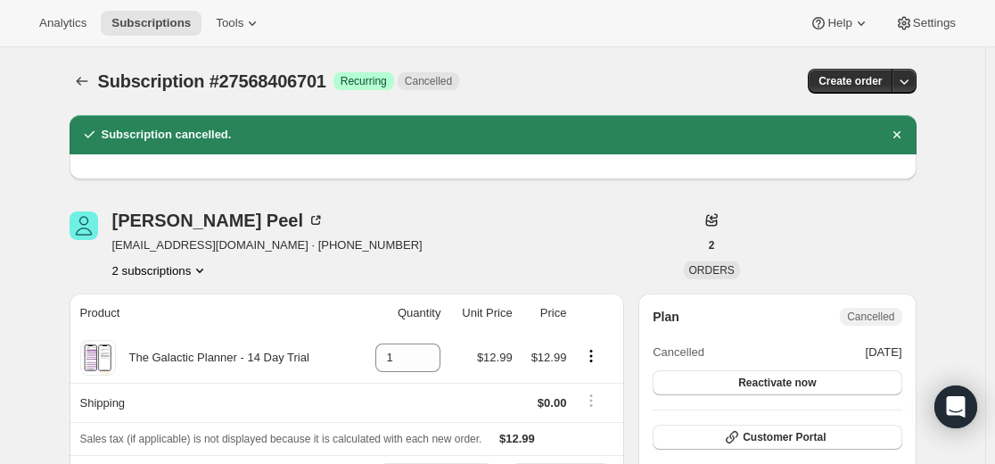
click at [487, 233] on div "[PERSON_NAME] [EMAIL_ADDRESS][DOMAIN_NAME] · [PHONE_NUMBER] 2 subscriptions" at bounding box center [366, 245] width 593 height 68
click at [85, 82] on icon "Subscriptions" at bounding box center [82, 81] width 18 height 18
